Goal: Transaction & Acquisition: Book appointment/travel/reservation

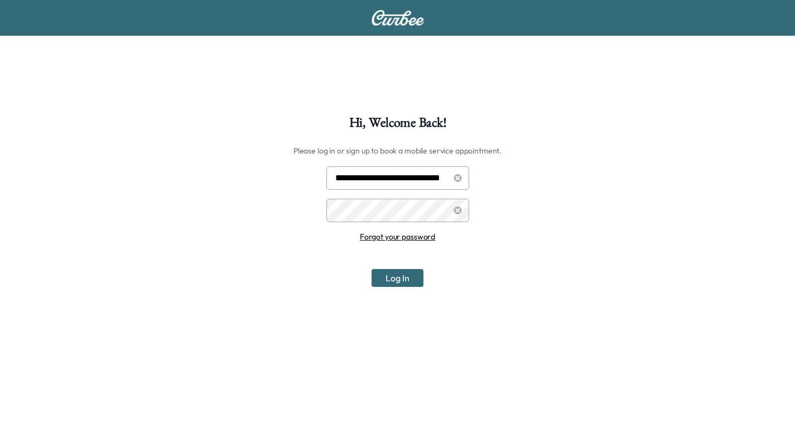
click at [392, 176] on input "**********" at bounding box center [397, 177] width 143 height 23
type input "**********"
click at [403, 278] on button "Log In" at bounding box center [398, 278] width 52 height 18
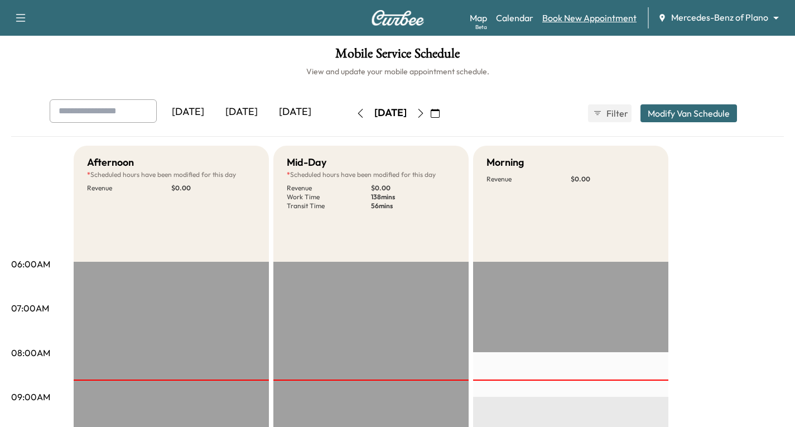
click at [595, 16] on link "Book New Appointment" at bounding box center [589, 17] width 94 height 13
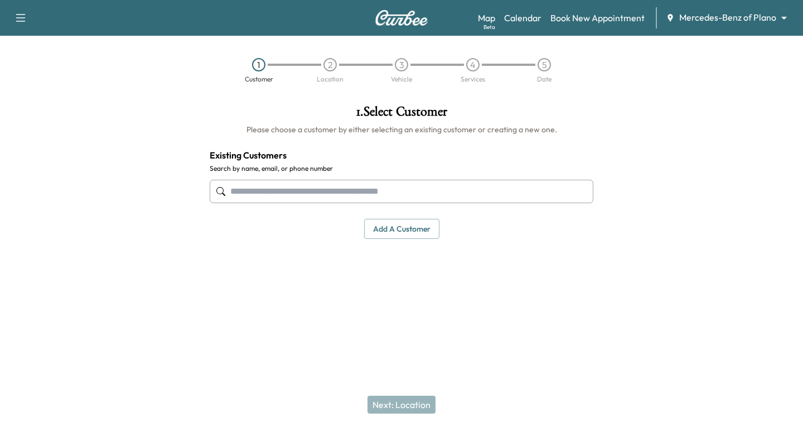
click at [247, 191] on input "text" at bounding box center [402, 191] width 384 height 23
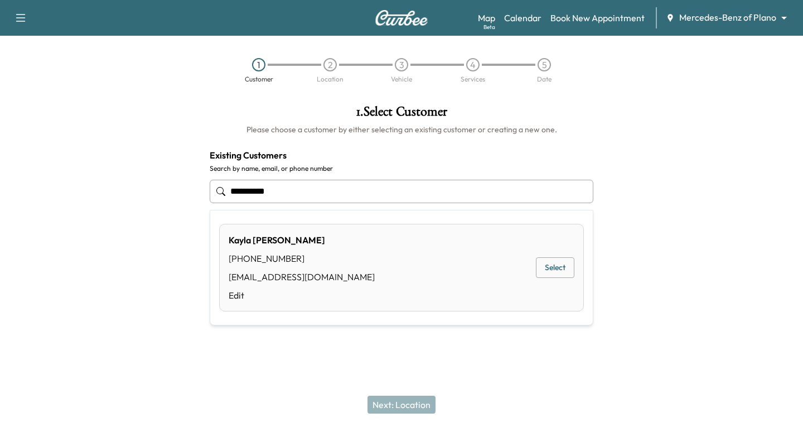
click at [547, 266] on button "Select" at bounding box center [555, 267] width 38 height 21
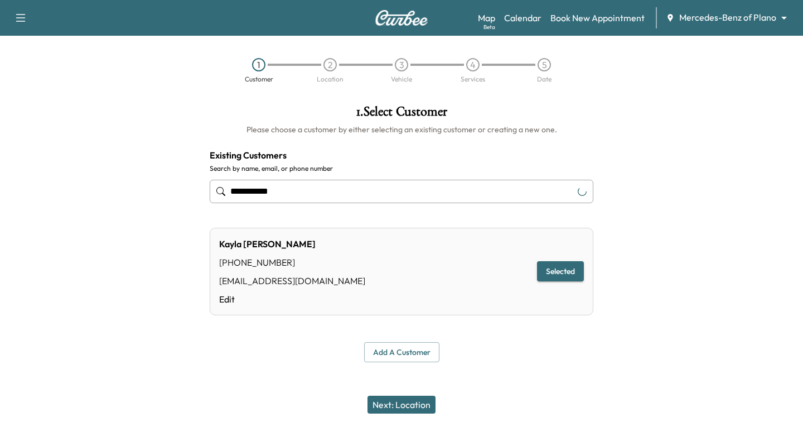
type input "**********"
click at [392, 404] on button "Next: Location" at bounding box center [402, 405] width 68 height 18
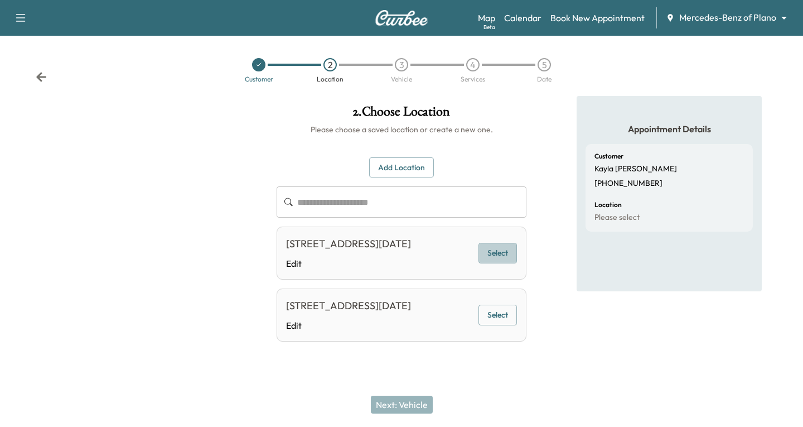
click at [505, 263] on button "Select" at bounding box center [498, 253] width 38 height 21
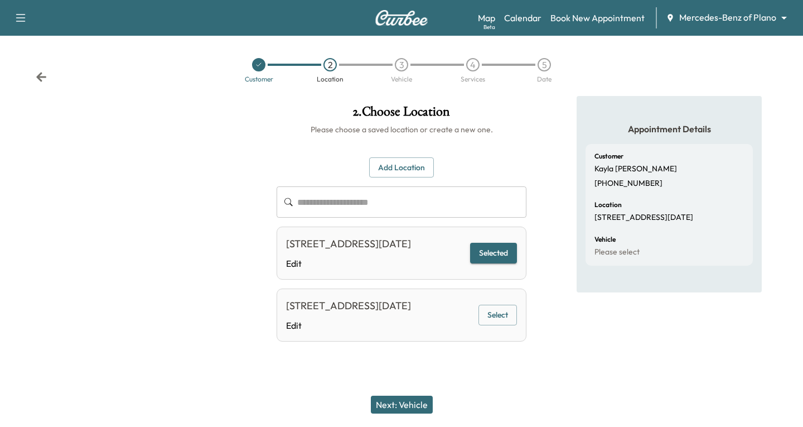
click at [403, 402] on button "Next: Vehicle" at bounding box center [402, 405] width 62 height 18
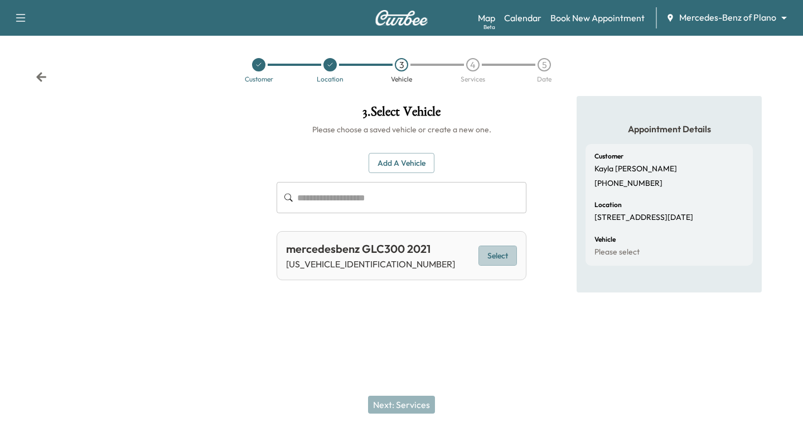
click at [507, 254] on button "Select" at bounding box center [498, 255] width 38 height 21
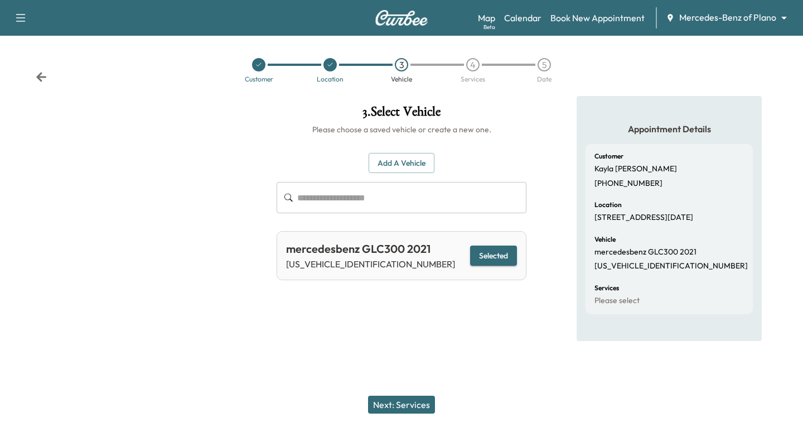
click at [396, 402] on button "Next: Services" at bounding box center [401, 405] width 67 height 18
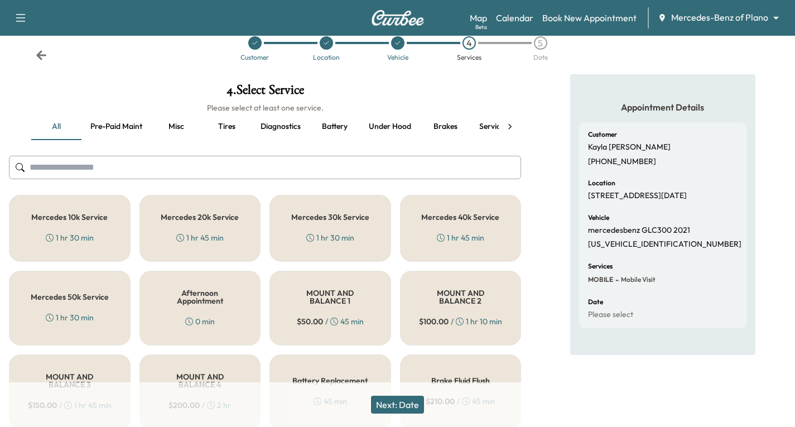
scroll to position [56, 0]
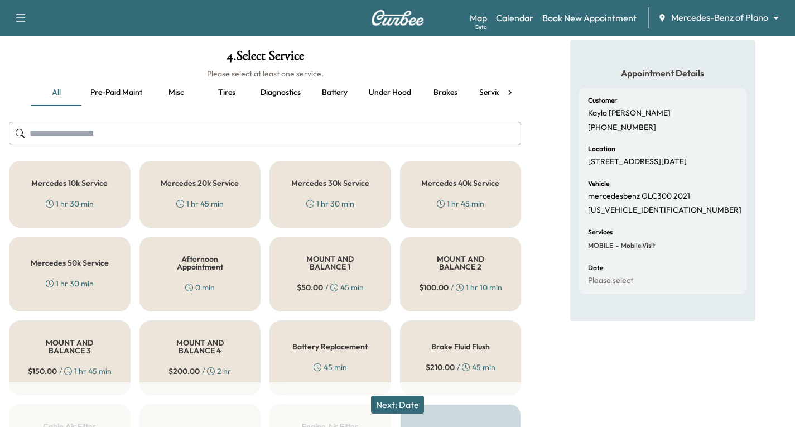
click at [440, 191] on div "Mercedes 40k Service 1 hr 45 min" at bounding box center [461, 194] width 122 height 67
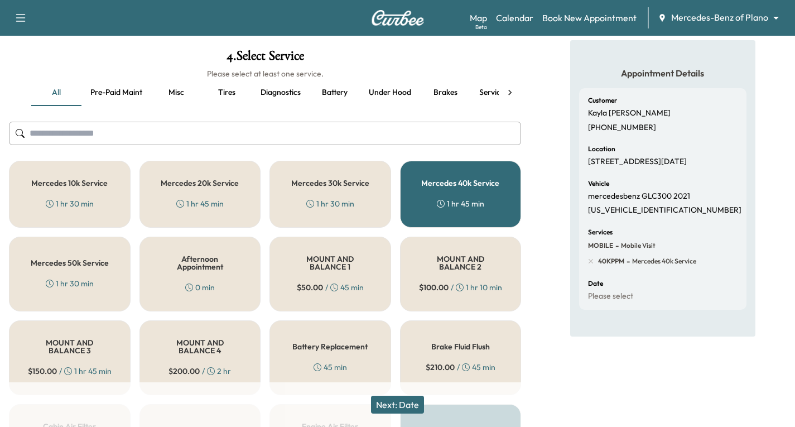
click at [392, 404] on button "Next: Date" at bounding box center [397, 405] width 53 height 18
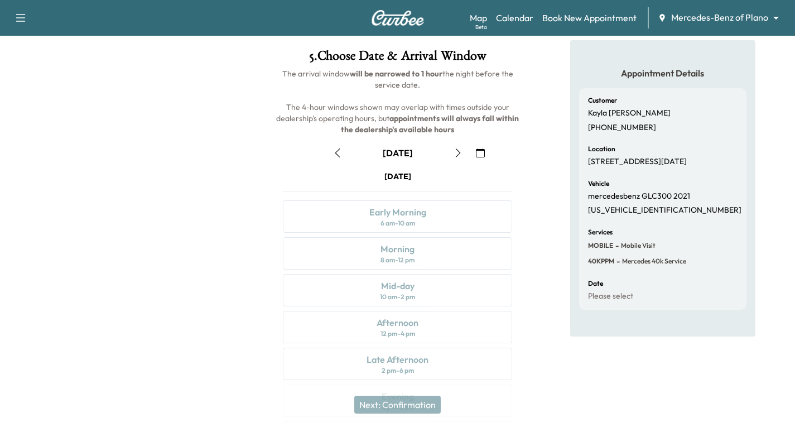
click at [459, 153] on icon "button" at bounding box center [458, 152] width 9 height 9
click at [481, 151] on icon "button" at bounding box center [480, 152] width 9 height 9
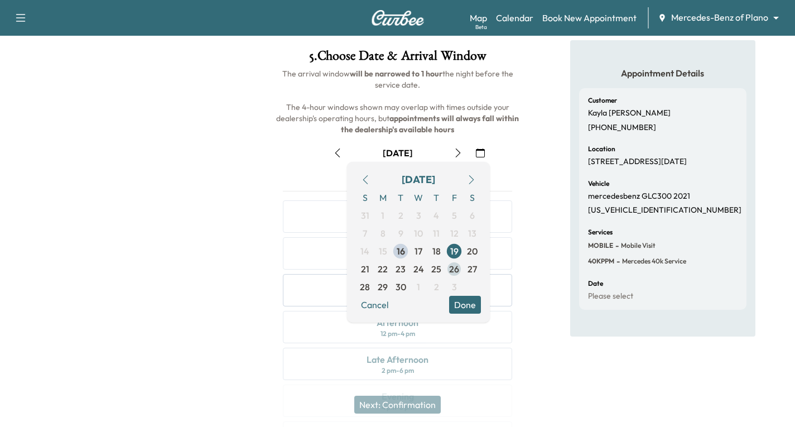
click at [450, 269] on span "26" at bounding box center [454, 268] width 10 height 13
click at [452, 306] on button "Done" at bounding box center [465, 305] width 32 height 18
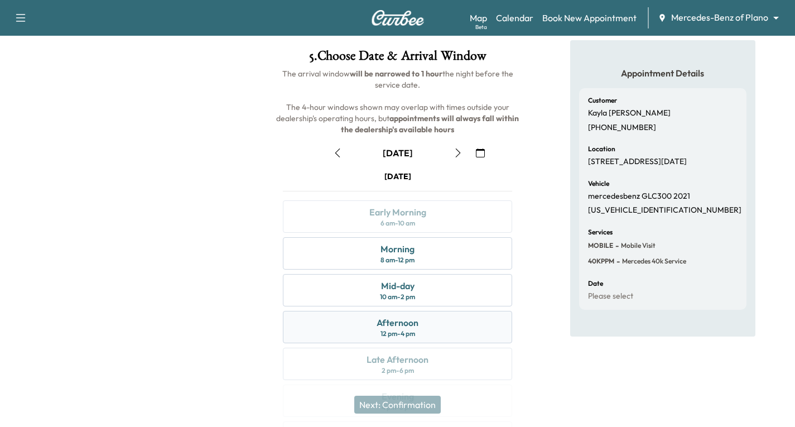
click at [429, 331] on div "Afternoon 12 pm - 4 pm" at bounding box center [397, 327] width 229 height 32
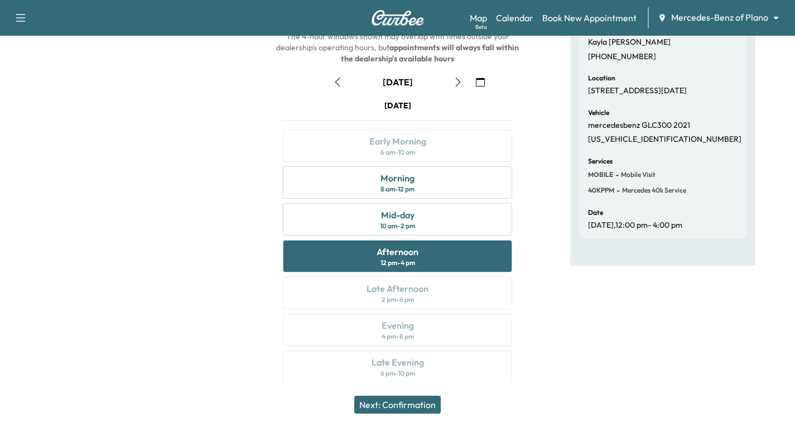
scroll to position [132, 0]
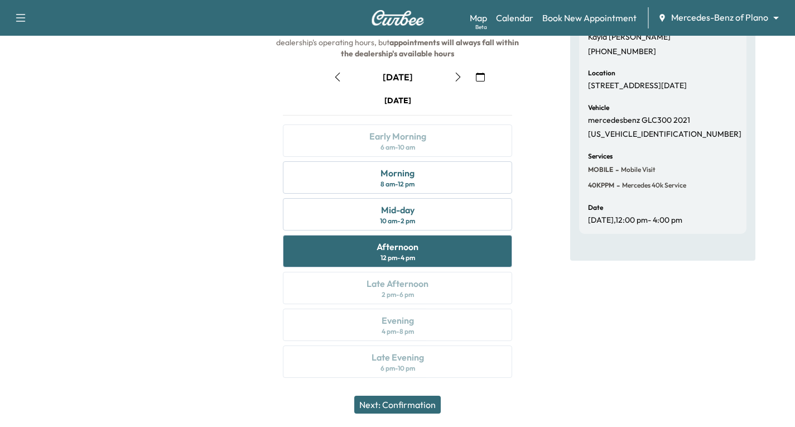
click at [411, 407] on button "Next: Confirmation" at bounding box center [397, 405] width 86 height 18
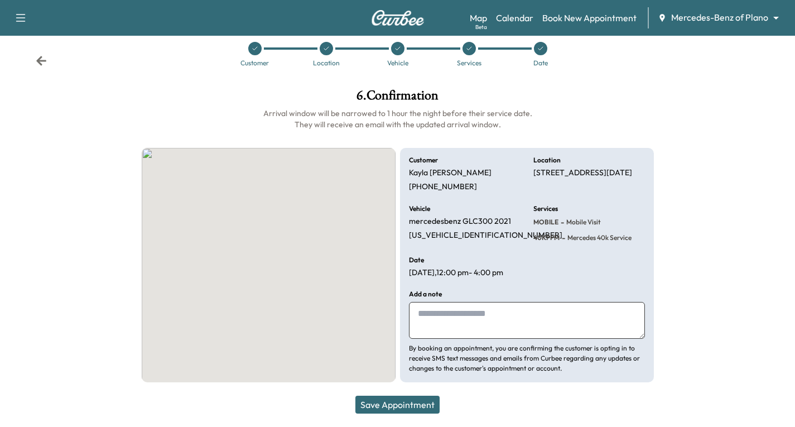
scroll to position [16, 0]
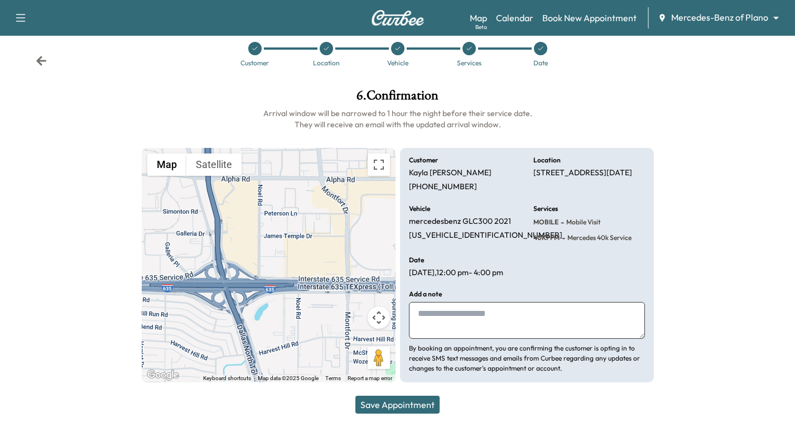
click at [383, 406] on button "Save Appointment" at bounding box center [397, 405] width 84 height 18
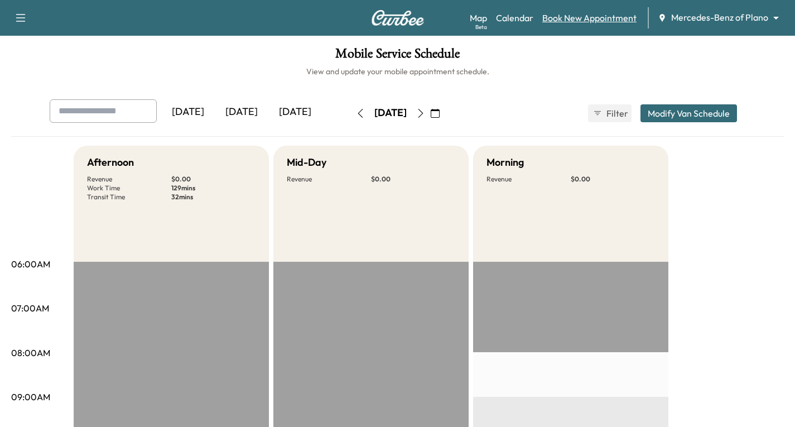
click at [597, 20] on link "Book New Appointment" at bounding box center [589, 17] width 94 height 13
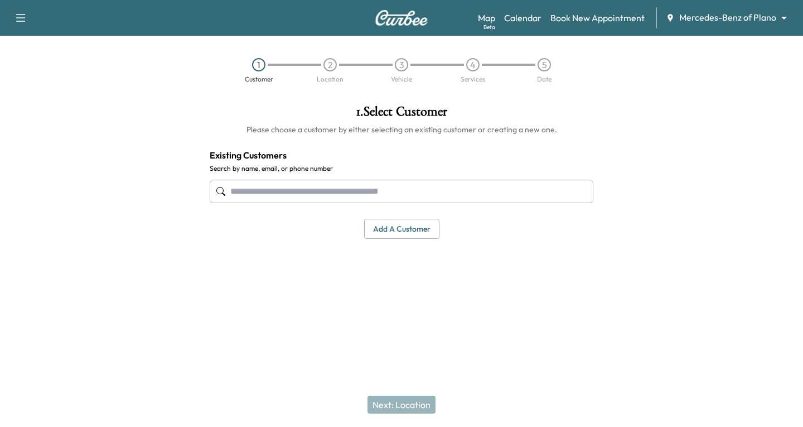
click at [241, 190] on input "text" at bounding box center [402, 191] width 384 height 23
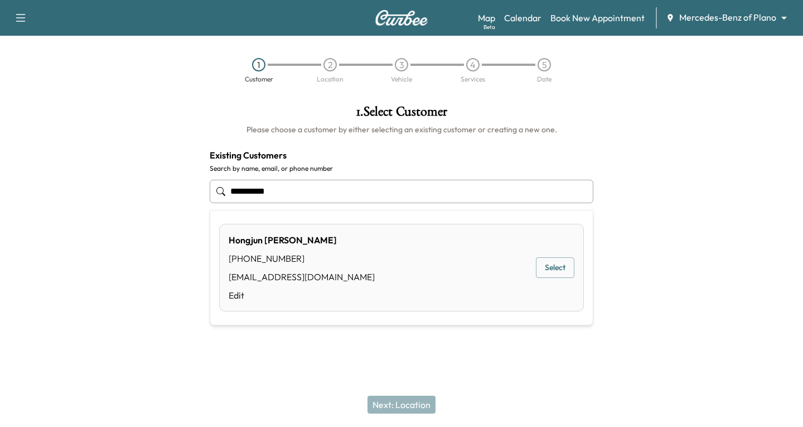
click at [548, 264] on button "Select" at bounding box center [555, 267] width 38 height 21
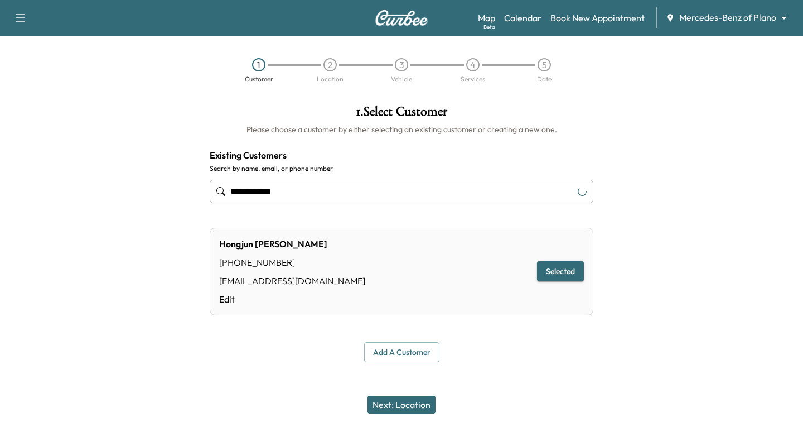
type input "**********"
click at [402, 397] on button "Next: Location" at bounding box center [402, 405] width 68 height 18
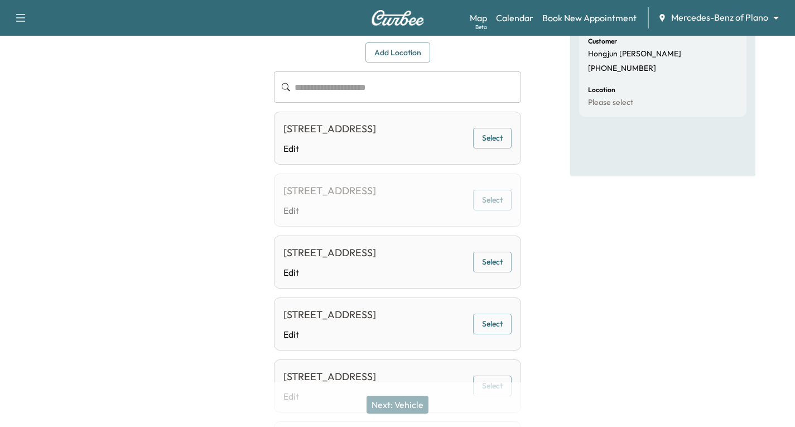
scroll to position [112, 0]
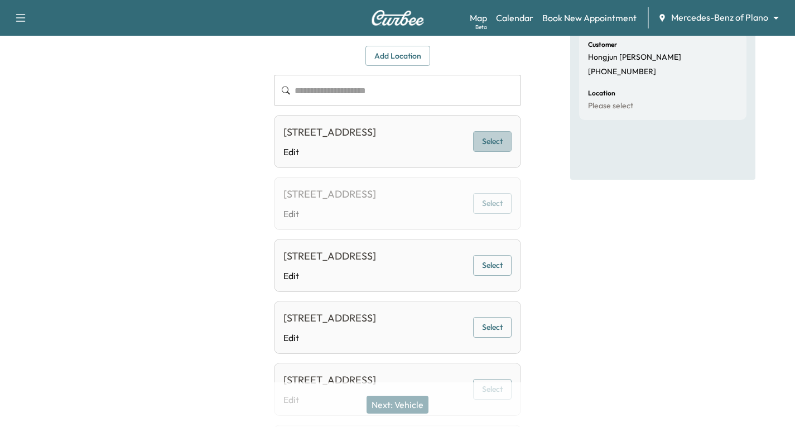
click at [496, 152] on button "Select" at bounding box center [492, 141] width 38 height 21
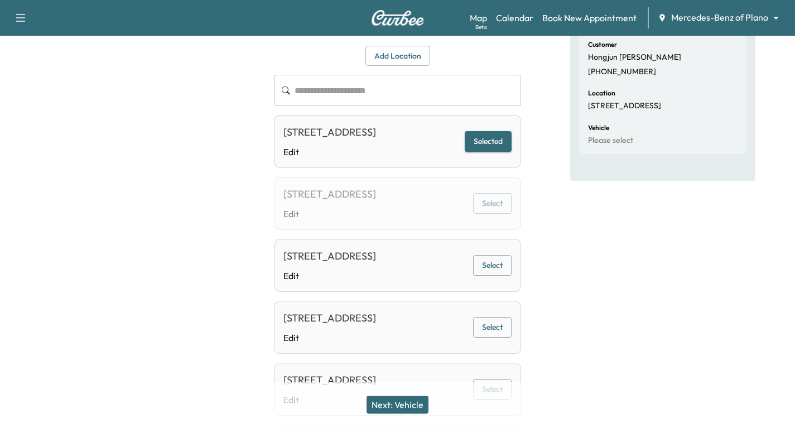
click at [411, 407] on button "Next: Vehicle" at bounding box center [397, 405] width 62 height 18
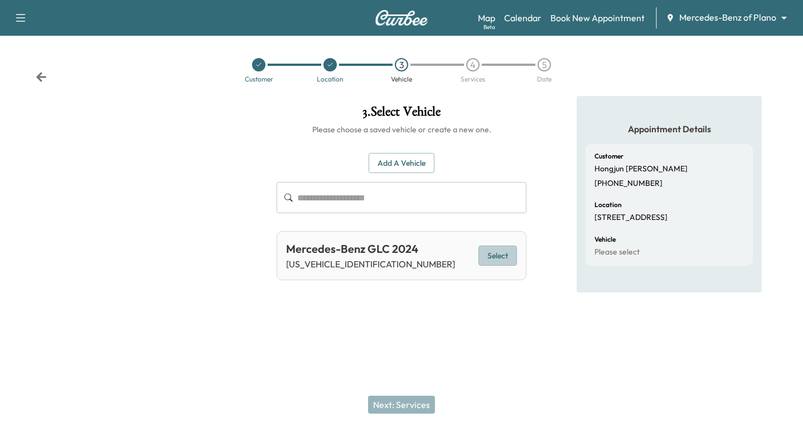
click at [494, 254] on button "Select" at bounding box center [498, 255] width 38 height 21
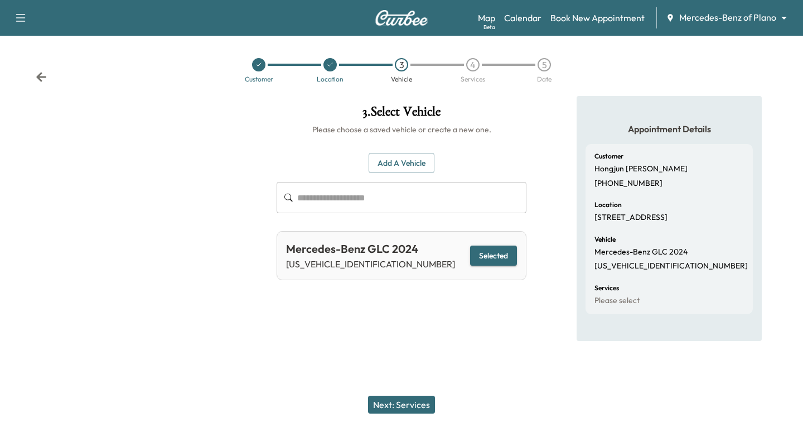
click at [403, 399] on button "Next: Services" at bounding box center [401, 405] width 67 height 18
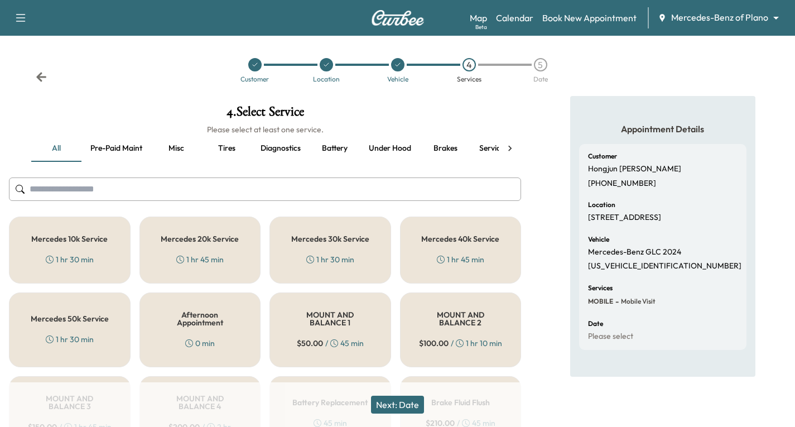
click at [52, 245] on div "Mercedes 10k Service 1 hr 30 min" at bounding box center [70, 249] width 122 height 67
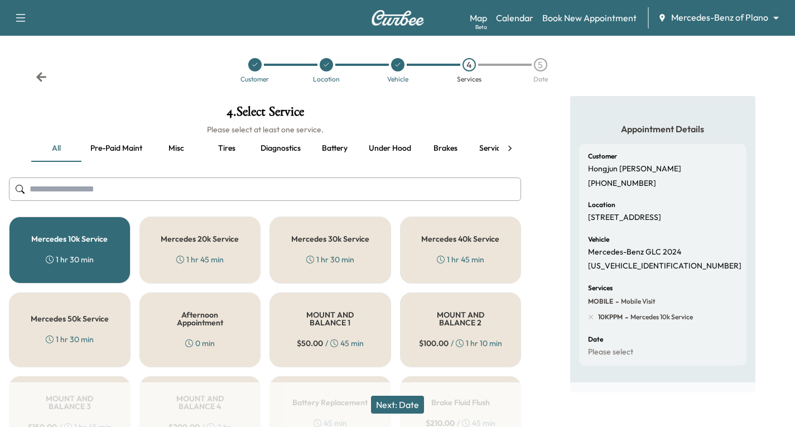
click at [398, 406] on button "Next: Date" at bounding box center [397, 405] width 53 height 18
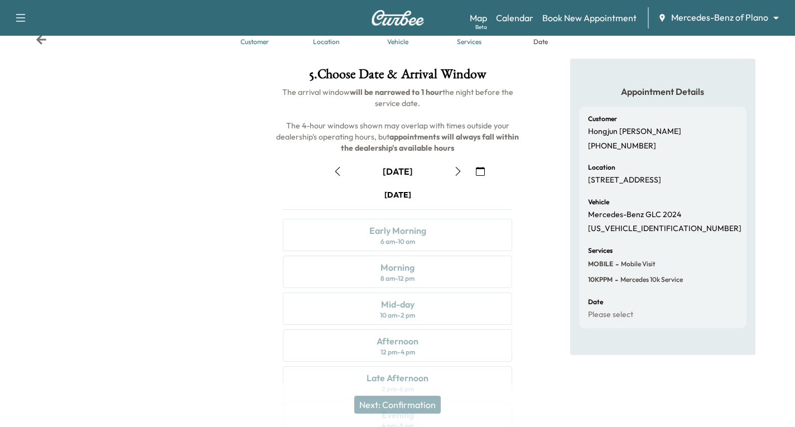
scroll to position [56, 0]
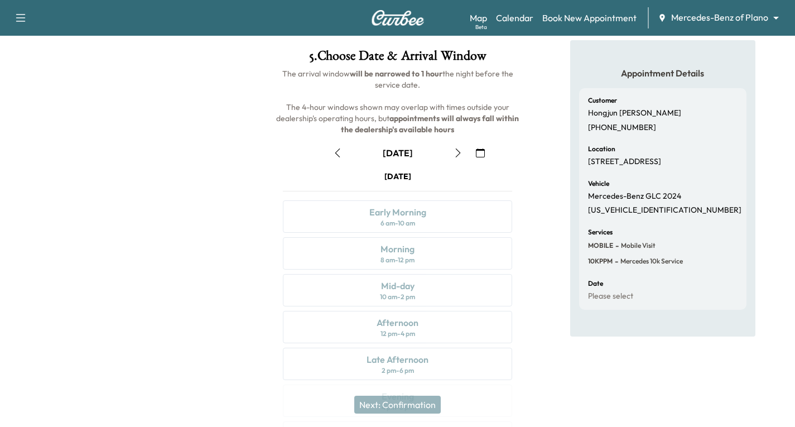
click at [456, 153] on icon "button" at bounding box center [458, 152] width 9 height 9
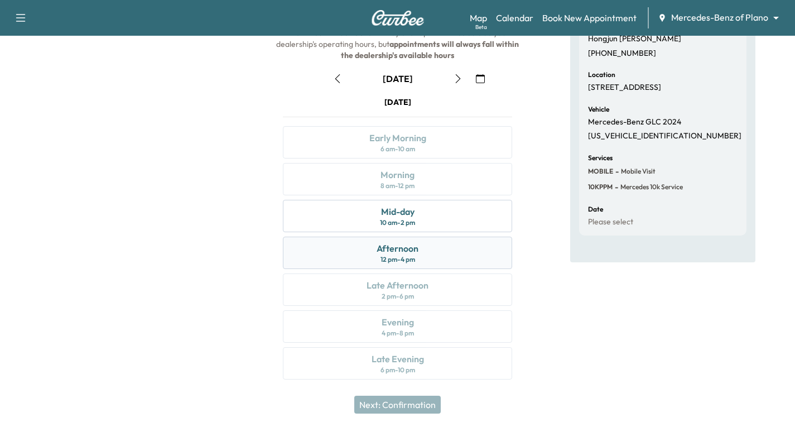
scroll to position [132, 0]
click at [438, 211] on div "Mid-day 10 am - 2 pm" at bounding box center [397, 214] width 229 height 32
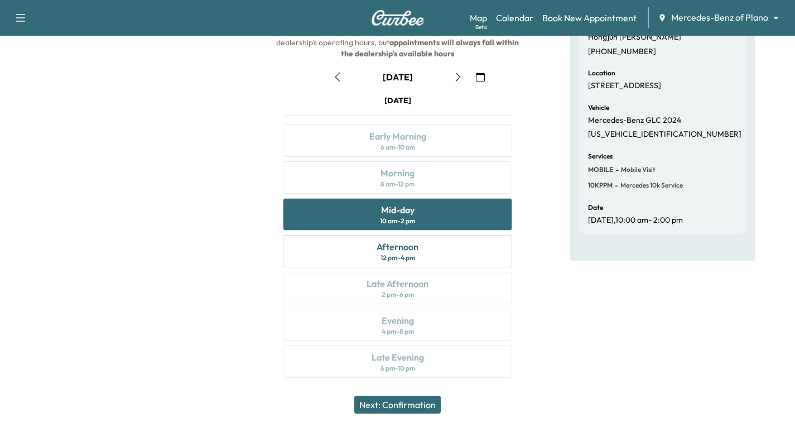
click at [389, 399] on button "Next: Confirmation" at bounding box center [397, 405] width 86 height 18
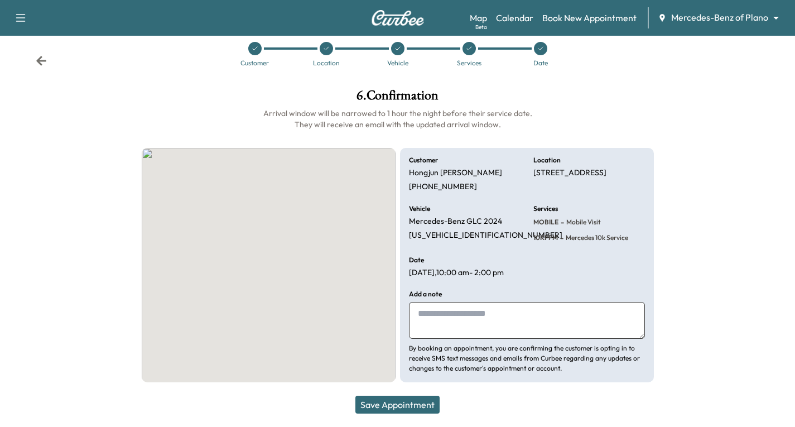
scroll to position [16, 0]
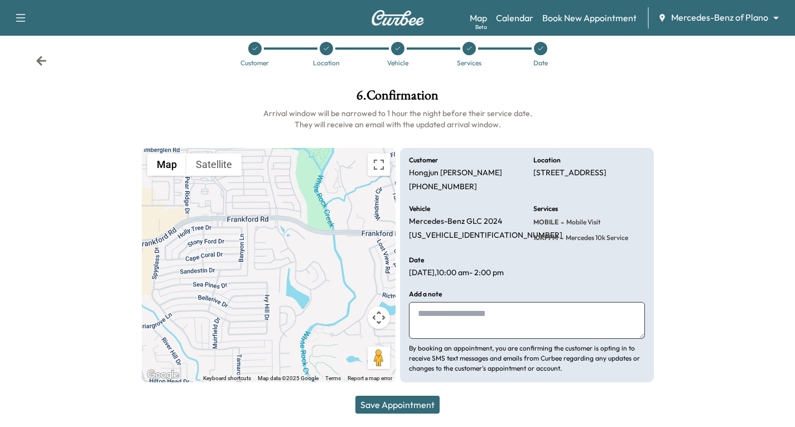
click at [412, 404] on button "Save Appointment" at bounding box center [397, 405] width 84 height 18
